Goal: Task Accomplishment & Management: Manage account settings

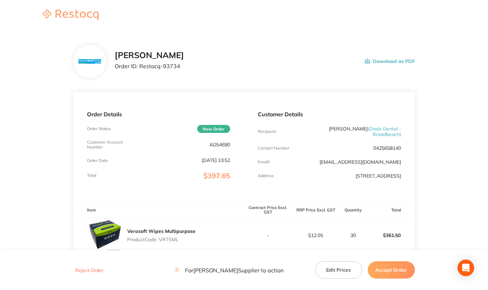
click at [144, 68] on p "Order ID: Restocq- 93734" at bounding box center [149, 66] width 69 height 6
drag, startPoint x: 141, startPoint y: 66, endPoint x: 185, endPoint y: 67, distance: 44.7
click at [185, 67] on div "[PERSON_NAME] Order ID: Restocq- 93734 Download as PDF" at bounding box center [265, 61] width 300 height 21
copy p "Restocq- 93734"
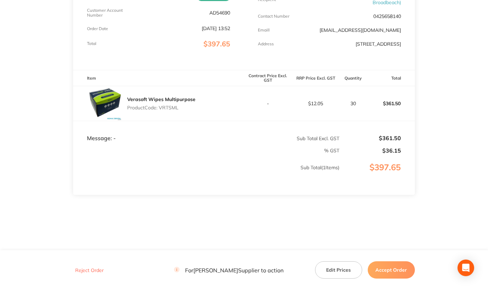
click at [391, 240] on button "Accept Order" at bounding box center [391, 270] width 47 height 17
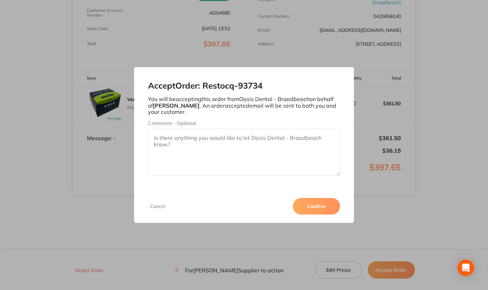
click at [321, 209] on button "Confirm" at bounding box center [316, 206] width 47 height 17
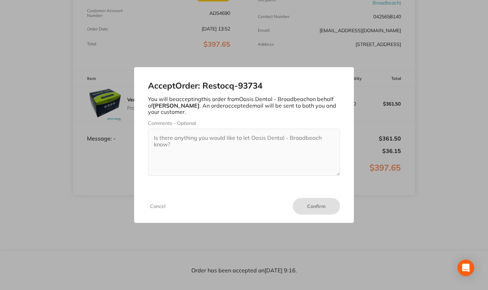
scroll to position [0, 0]
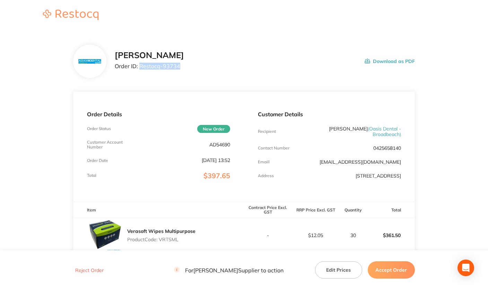
drag, startPoint x: 140, startPoint y: 66, endPoint x: 187, endPoint y: 72, distance: 47.8
click at [180, 72] on div "[PERSON_NAME] Order ID: Restocq- 93734 Download as PDF" at bounding box center [265, 61] width 300 height 21
copy p "Restocq- 93734"
